Goal: Entertainment & Leisure: Consume media (video, audio)

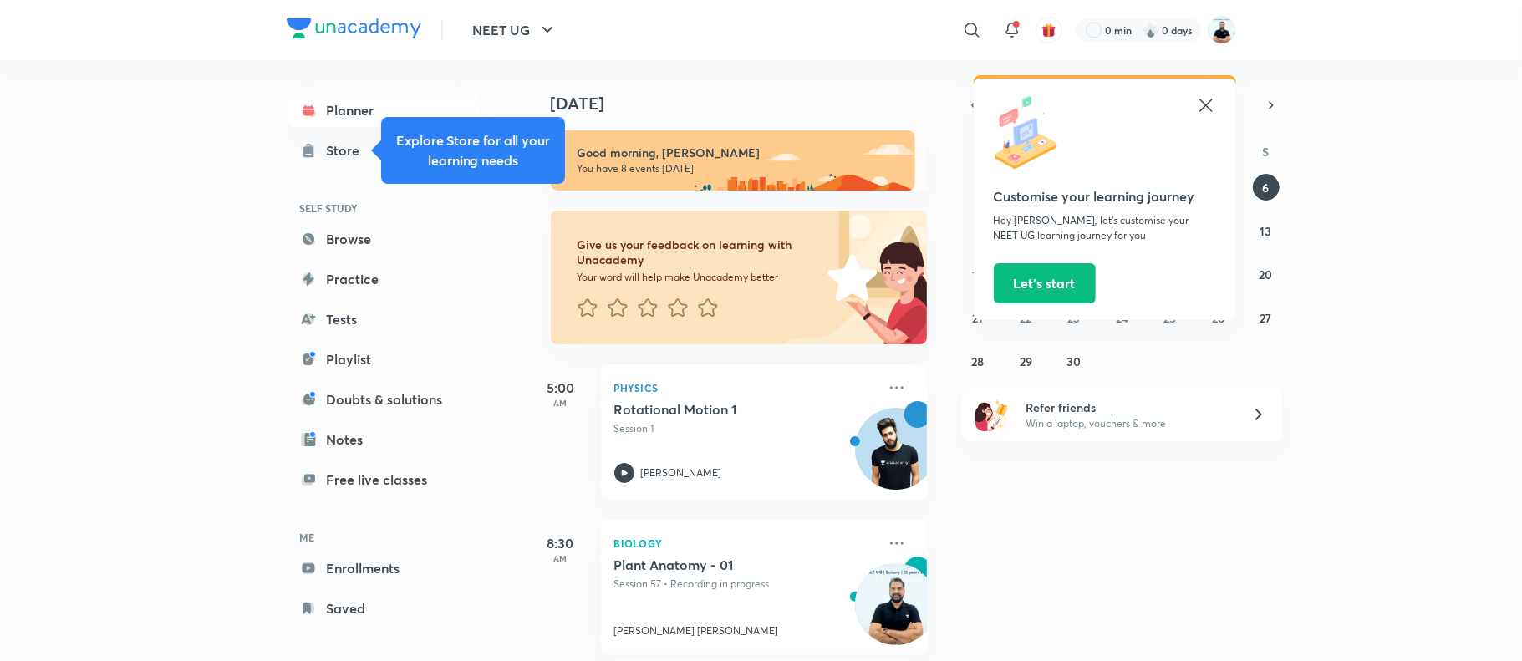
click at [1204, 101] on icon at bounding box center [1206, 105] width 20 height 20
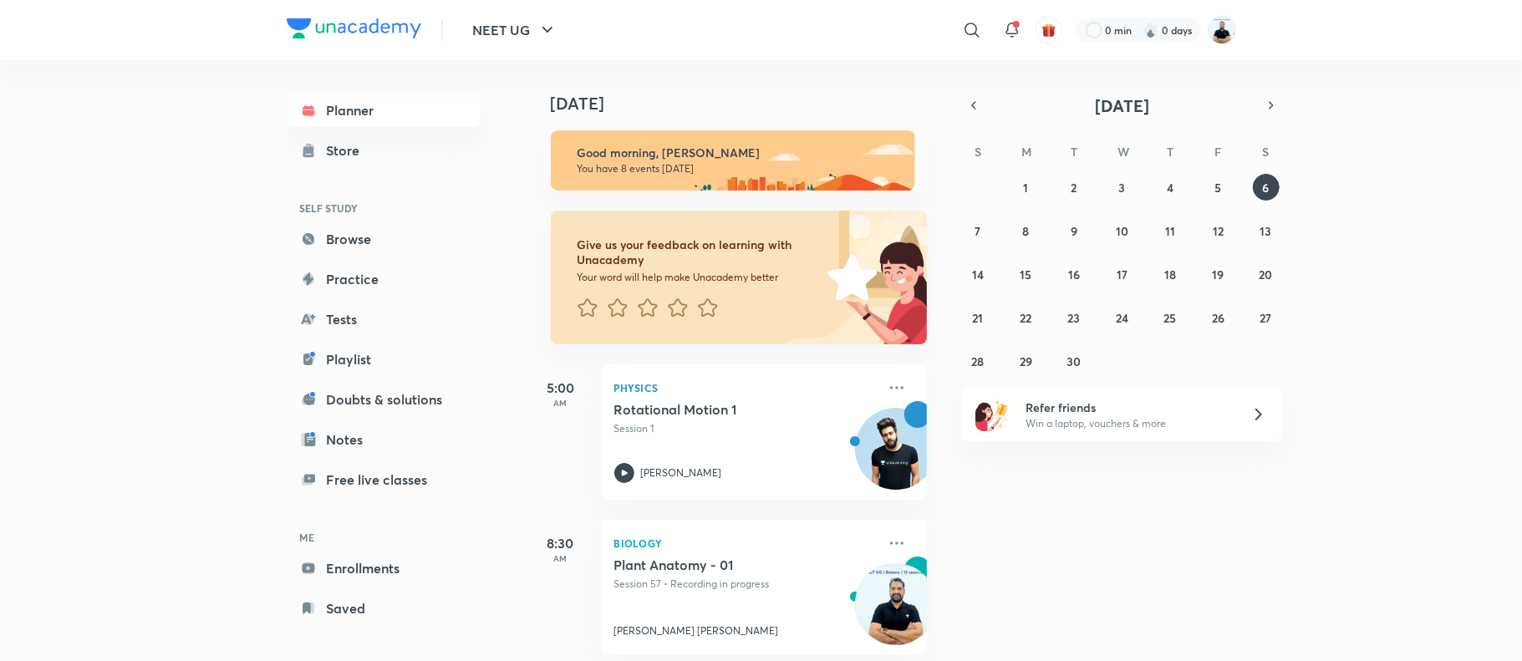
click at [1221, 36] on img at bounding box center [1222, 30] width 28 height 28
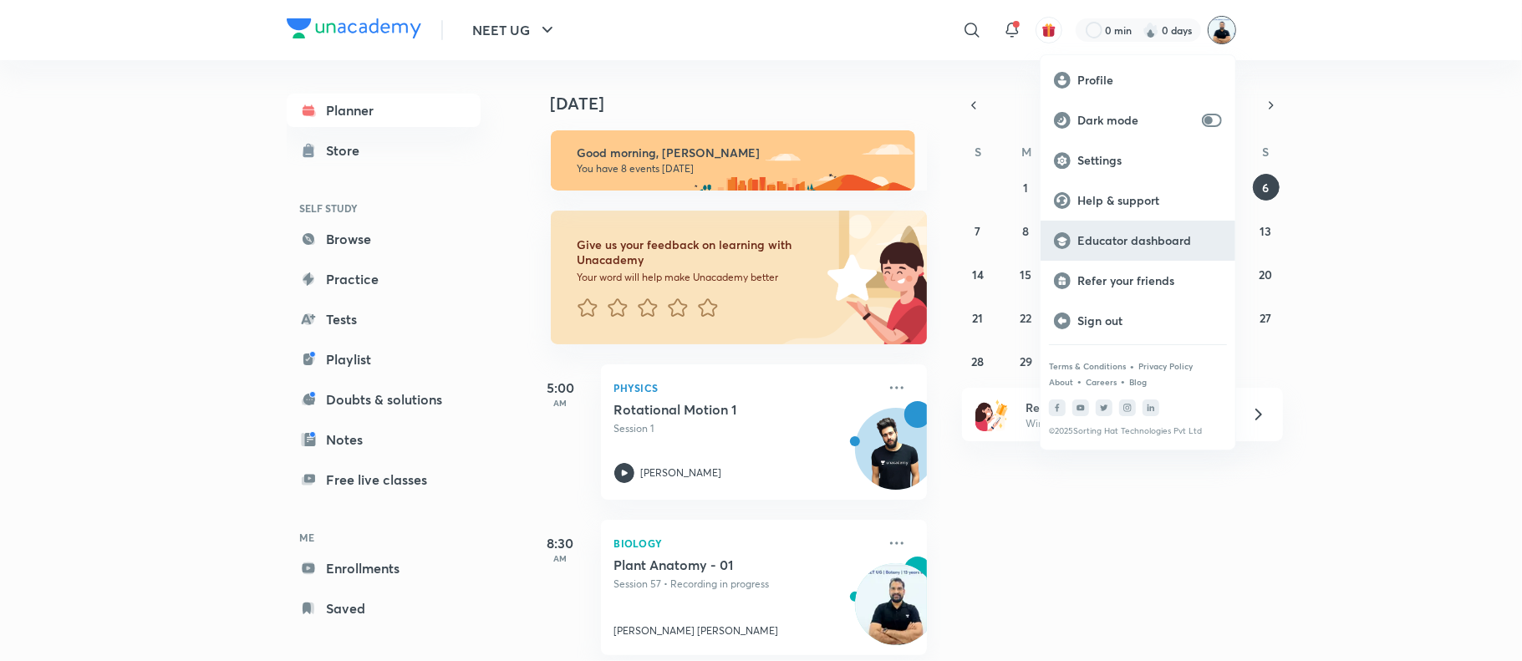
click at [1167, 241] on p "Educator dashboard" at bounding box center [1149, 240] width 145 height 15
